Goal: Task Accomplishment & Management: Manage account settings

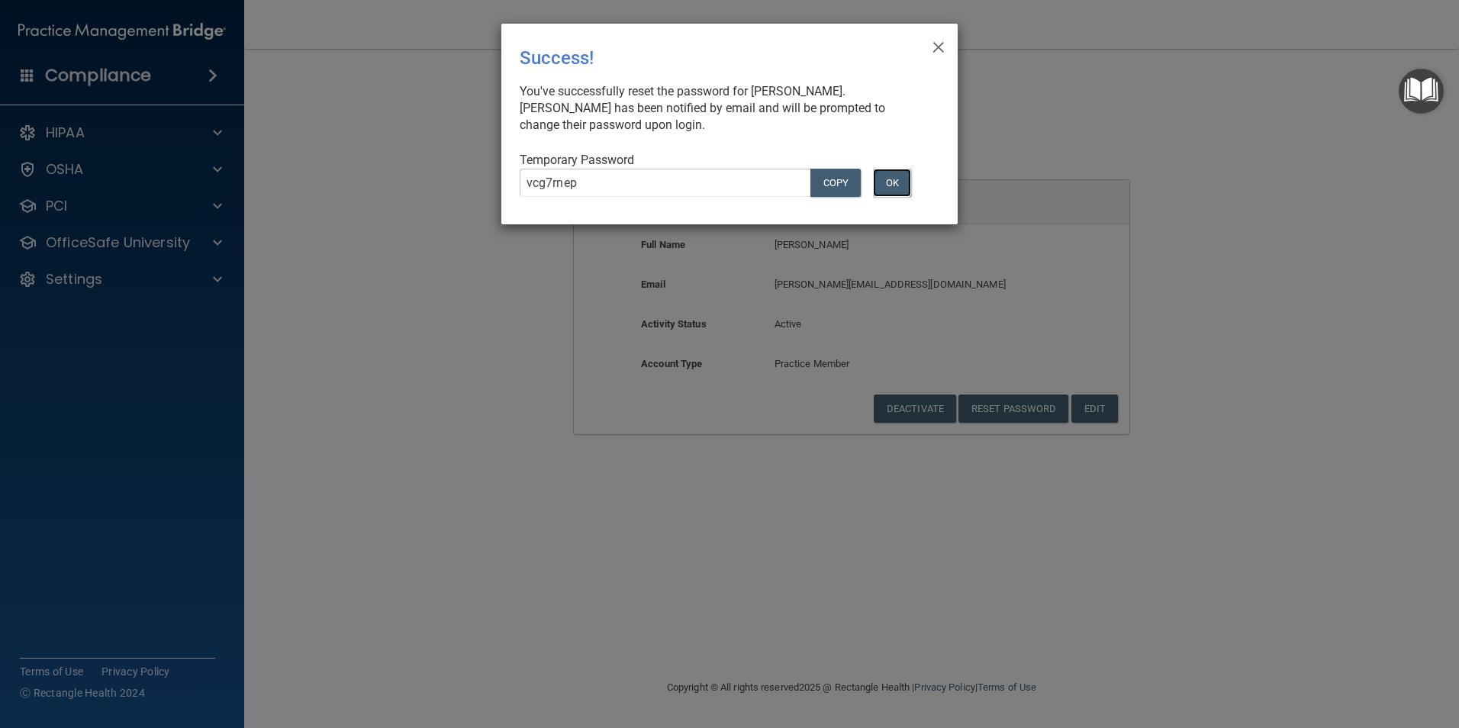
click at [897, 188] on button "OK" at bounding box center [892, 183] width 38 height 28
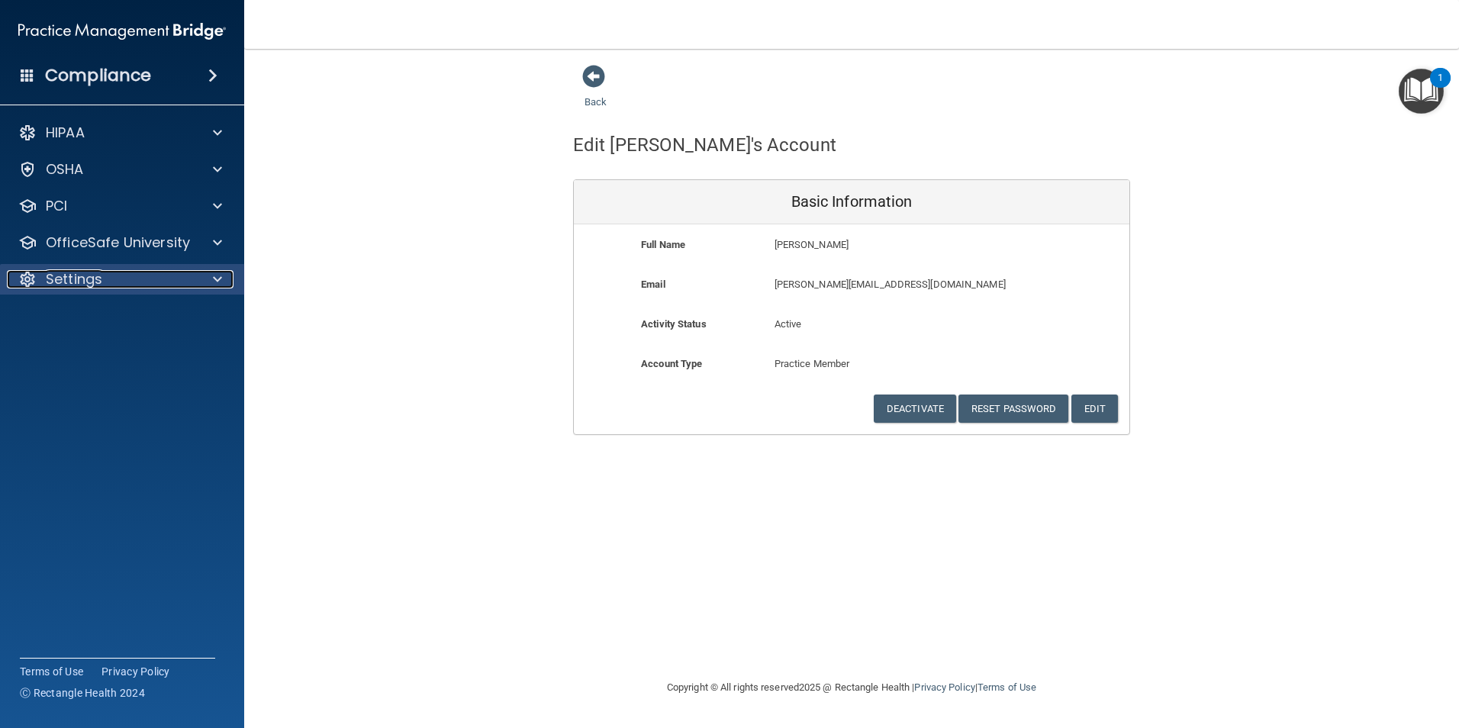
click at [127, 282] on div "Settings" at bounding box center [101, 279] width 189 height 18
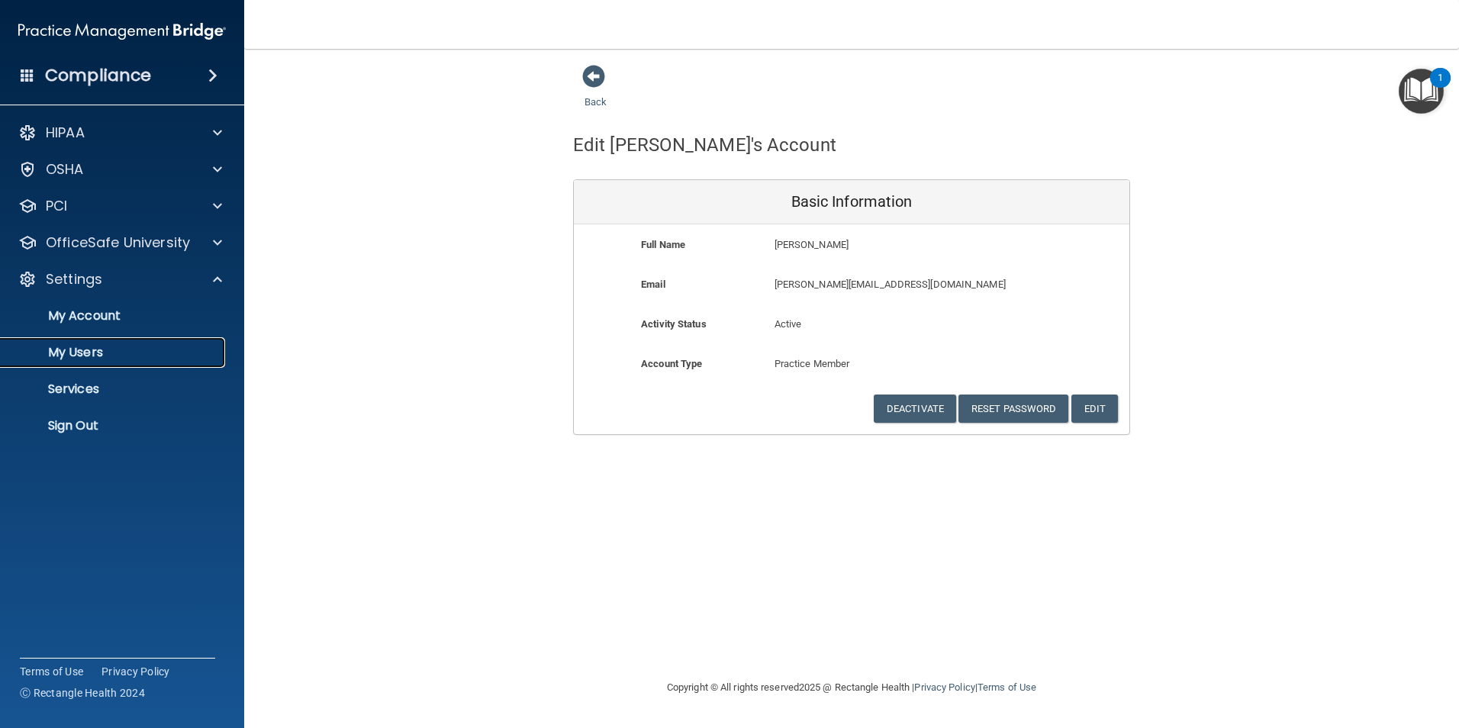
click at [45, 360] on link "My Users" at bounding box center [105, 352] width 240 height 31
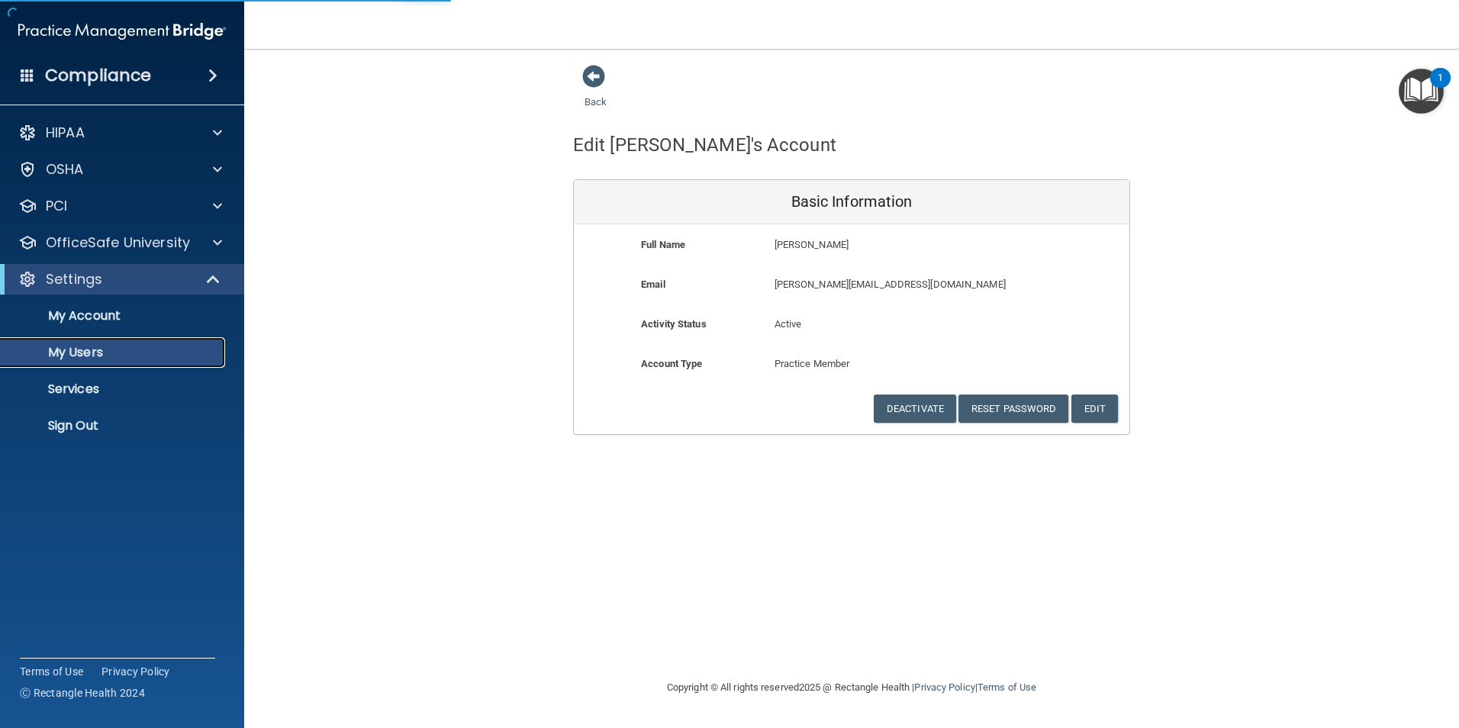
select select "20"
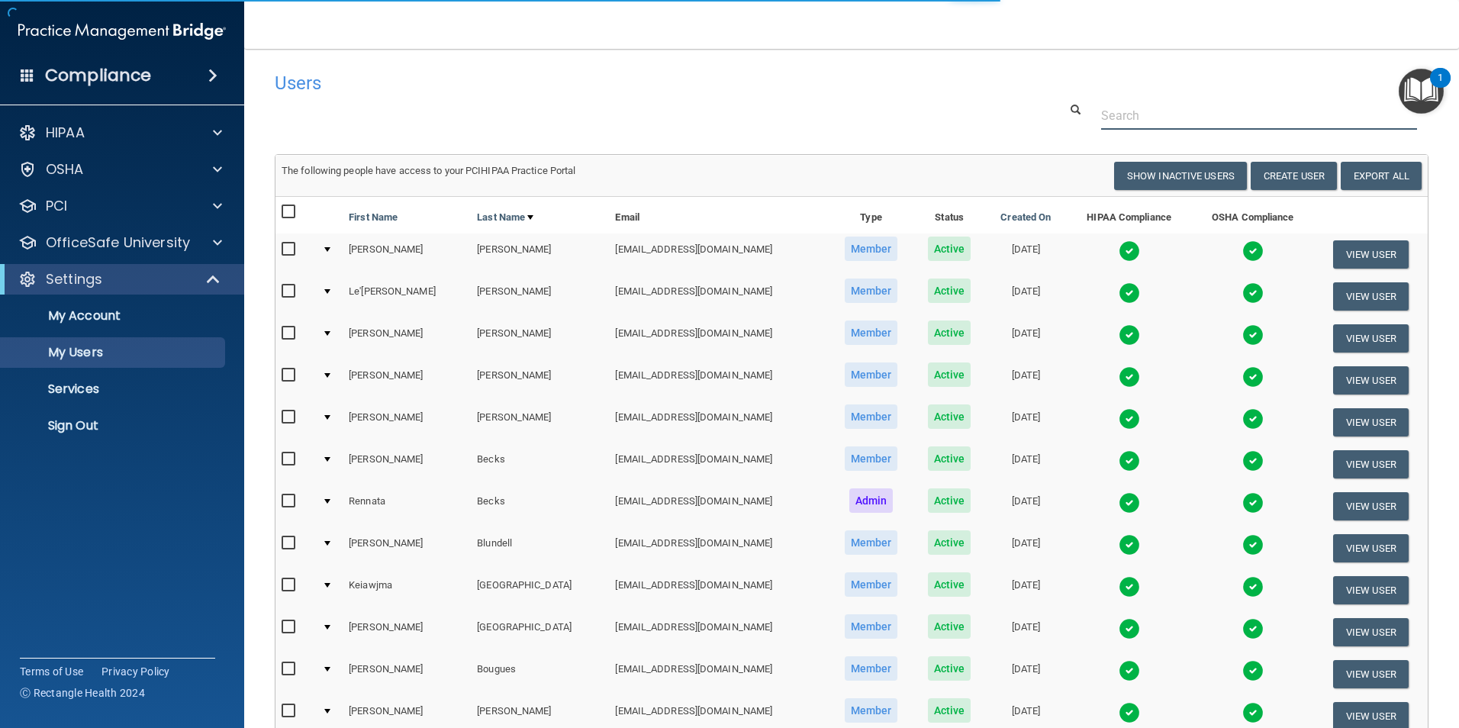
click at [1233, 130] on input "text" at bounding box center [1259, 115] width 316 height 28
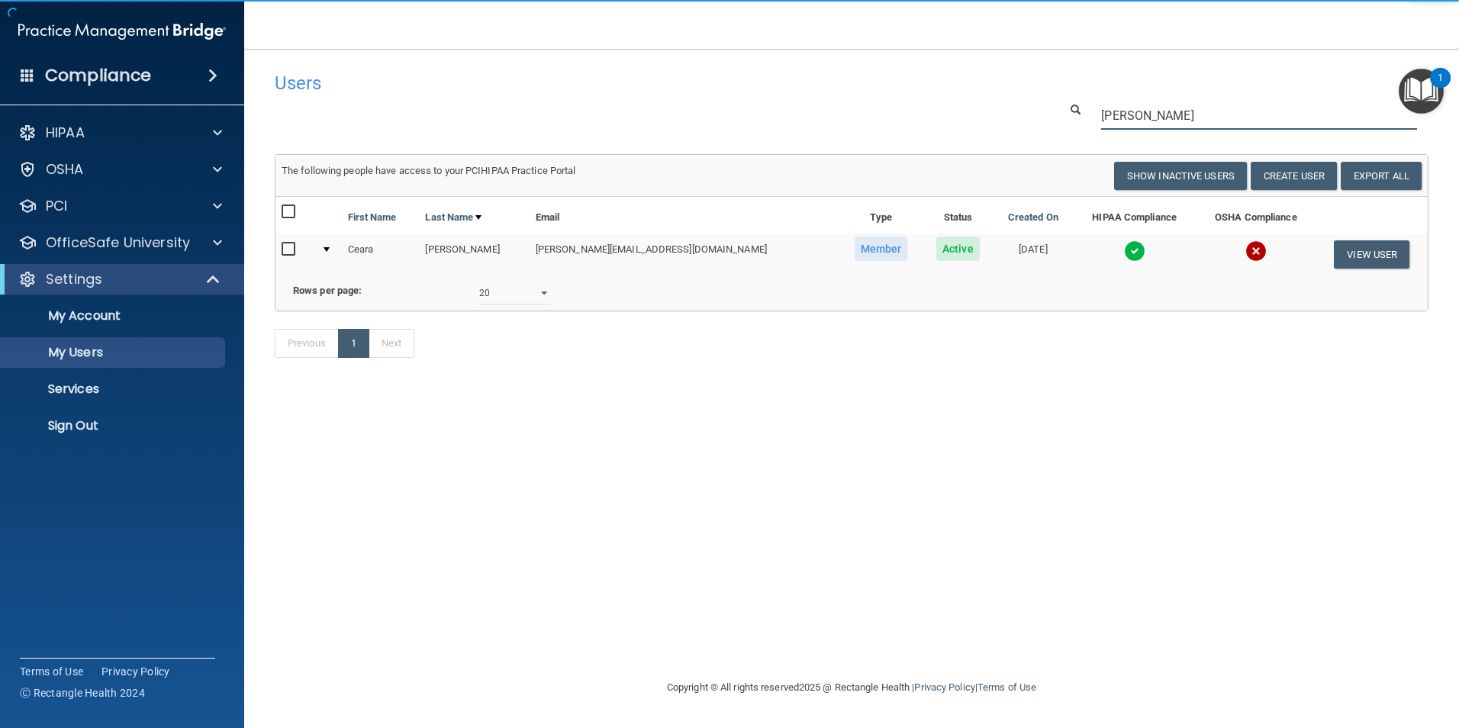
type input "[PERSON_NAME]"
click at [1124, 244] on img at bounding box center [1134, 250] width 21 height 21
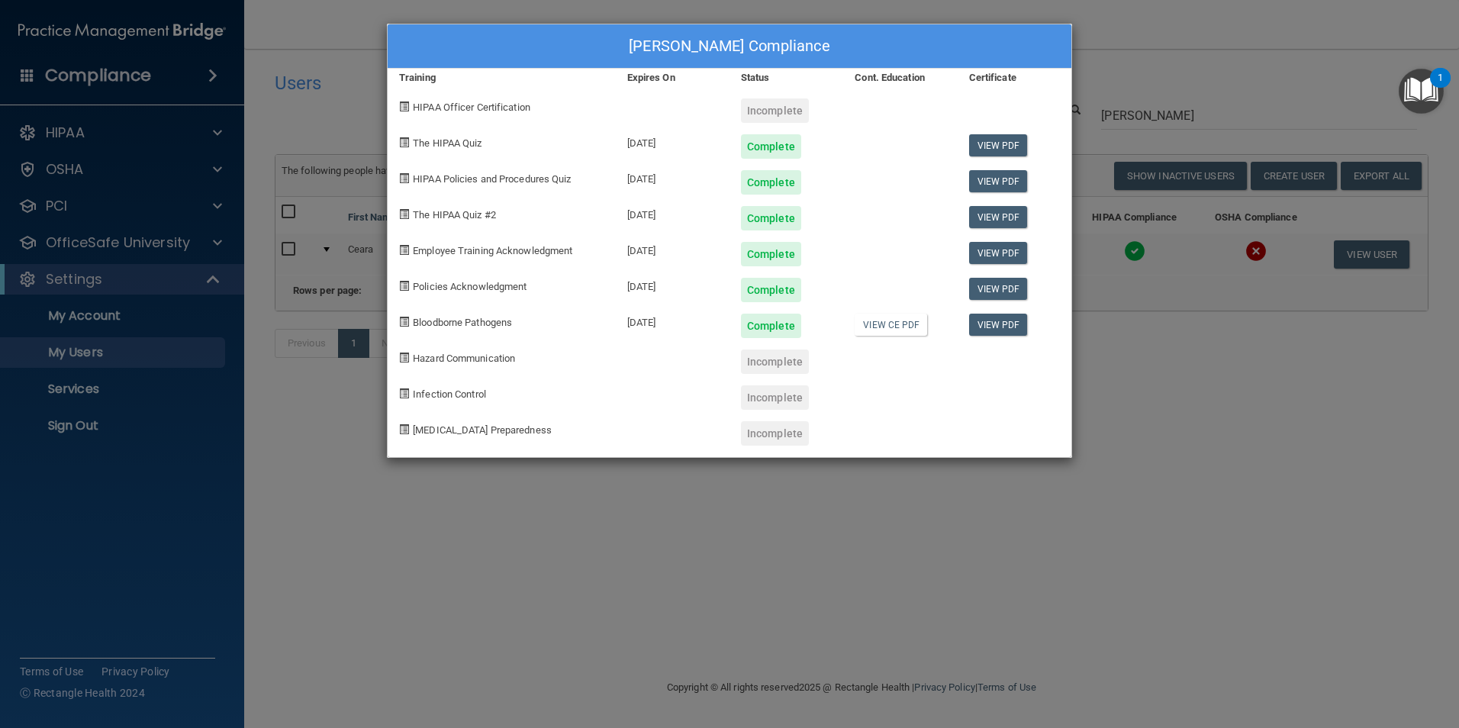
click at [1142, 397] on div "[PERSON_NAME] Compliance Training Expires On Status Cont. Education Certificate…" at bounding box center [729, 364] width 1459 height 728
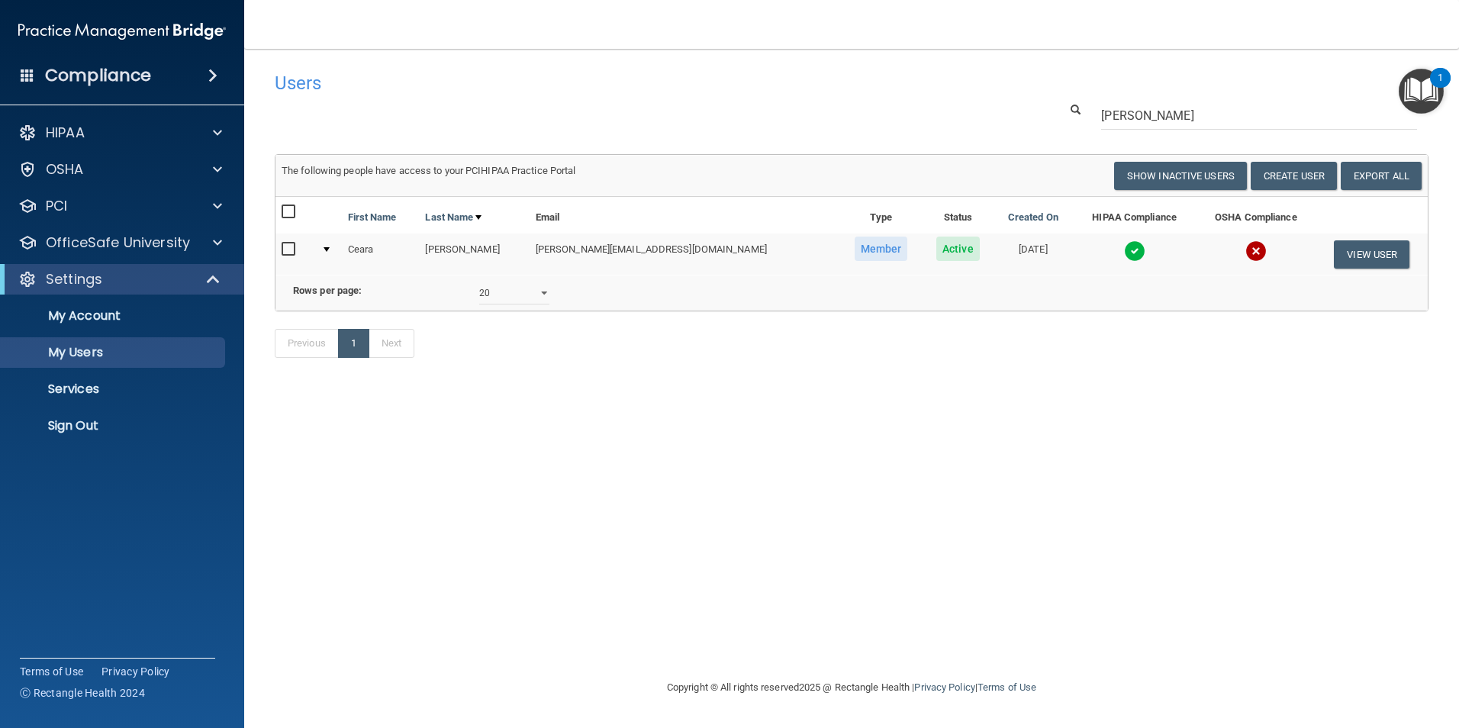
click at [1124, 254] on img at bounding box center [1134, 250] width 21 height 21
